Goal: Task Accomplishment & Management: Manage account settings

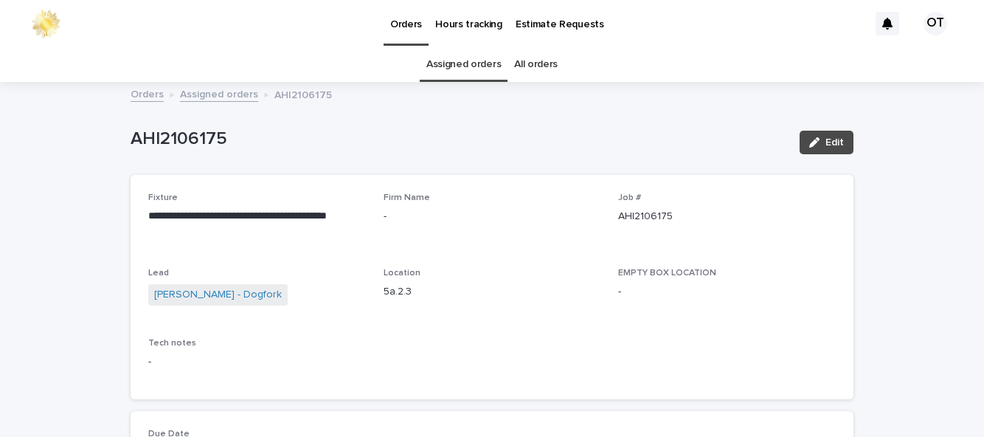
click at [491, 66] on link "Assigned orders" at bounding box center [464, 64] width 75 height 35
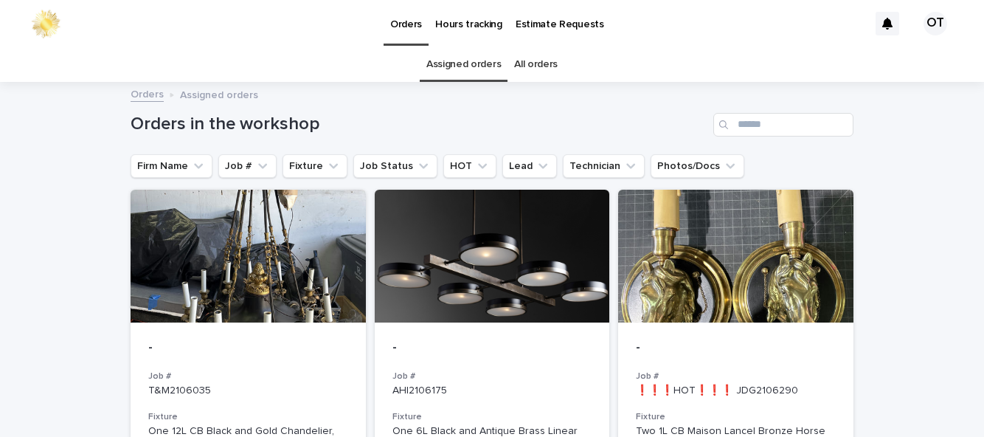
click at [581, 314] on div at bounding box center [492, 256] width 235 height 133
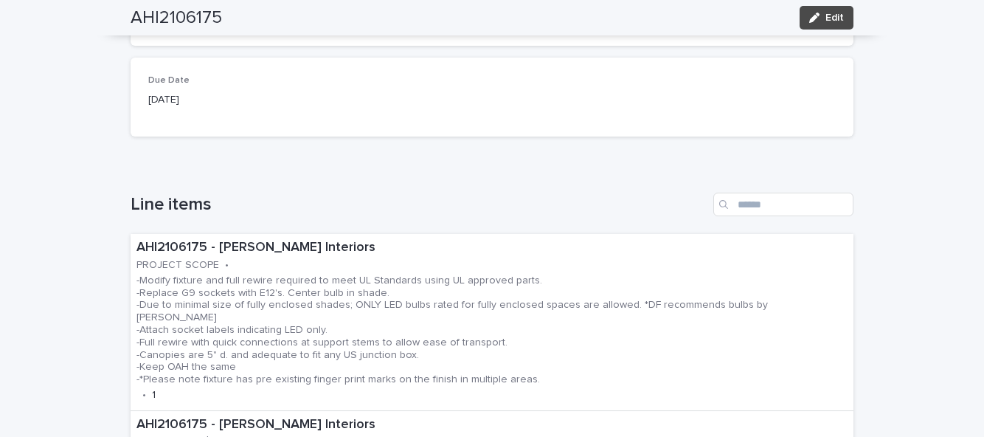
scroll to position [351, 0]
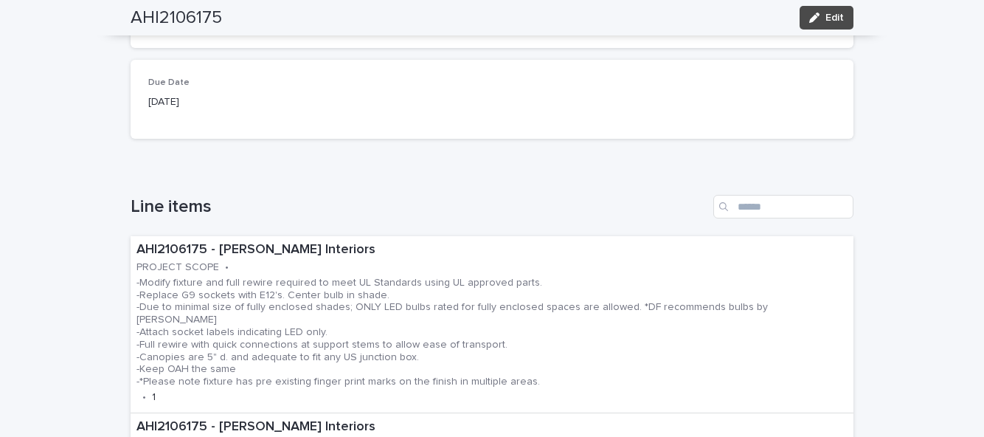
click at [412, 328] on p "-Modify fixture and full rewire required to meet UL Standards using UL approved…" at bounding box center [492, 332] width 711 height 111
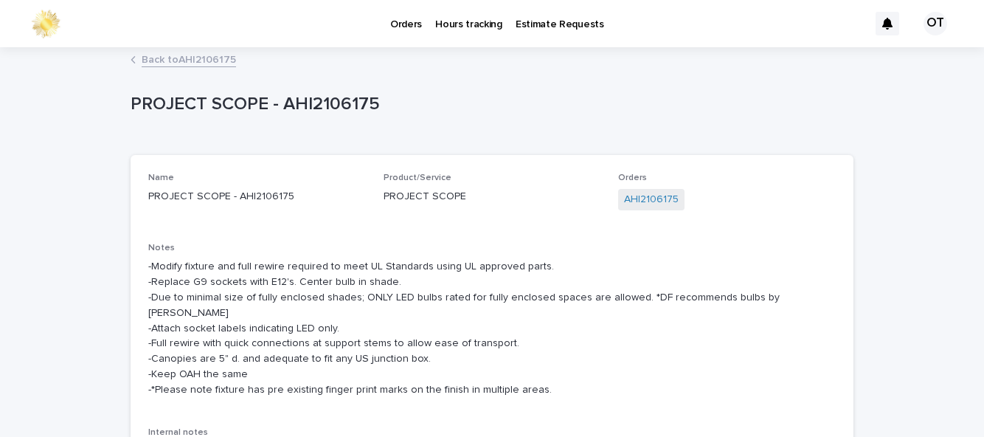
click at [413, 32] on link "Orders" at bounding box center [406, 23] width 45 height 46
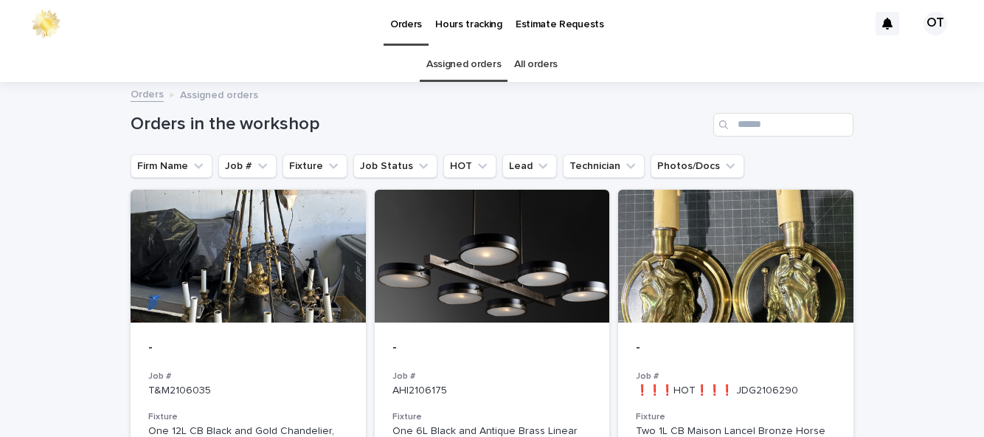
click at [541, 314] on div at bounding box center [492, 256] width 235 height 133
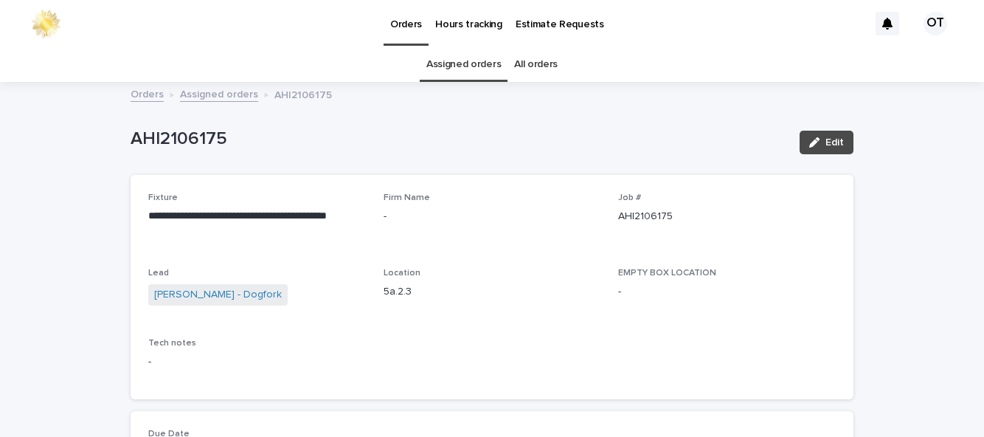
scroll to position [1, 0]
click at [476, 64] on link "Assigned orders" at bounding box center [464, 63] width 75 height 35
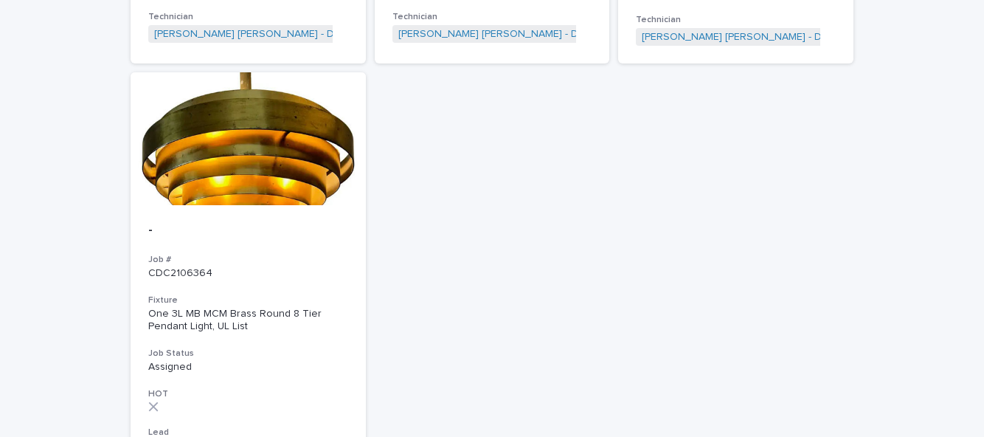
scroll to position [674, 0]
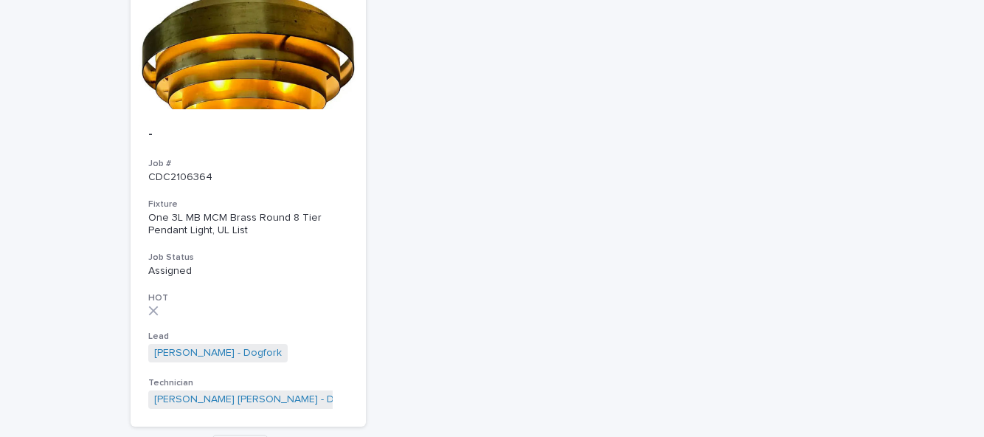
click at [196, 100] on div at bounding box center [248, 42] width 235 height 133
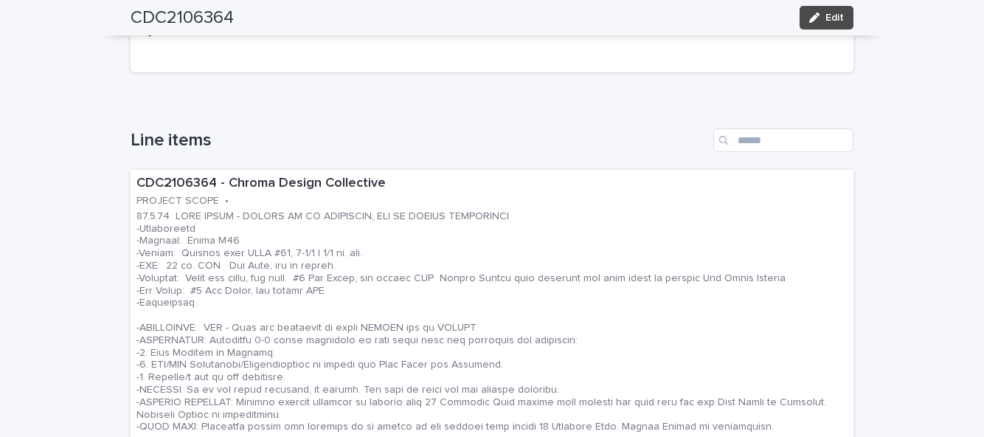
scroll to position [418, 0]
